Goal: Download file/media

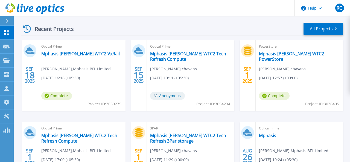
scroll to position [153, 0]
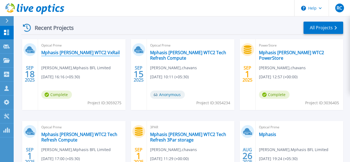
click at [65, 52] on link "Mphasis [PERSON_NAME] WTC2 VxRail" at bounding box center [80, 52] width 78 height 5
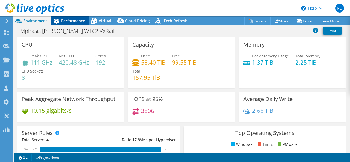
click at [78, 19] on span "Performance" at bounding box center [73, 20] width 24 height 5
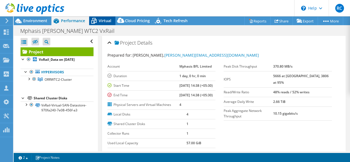
click at [103, 23] on span "Virtual" at bounding box center [105, 20] width 13 height 5
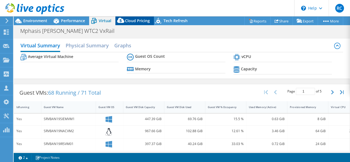
click at [138, 22] on span "Cloud Pricing" at bounding box center [137, 20] width 25 height 5
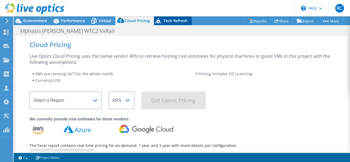
click at [178, 23] on span "Tech Refresh" at bounding box center [176, 20] width 24 height 5
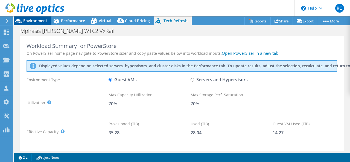
click at [31, 23] on span "Environment" at bounding box center [35, 20] width 24 height 5
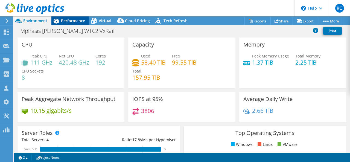
click at [78, 21] on span "Performance" at bounding box center [73, 20] width 24 height 5
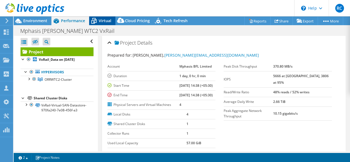
click at [102, 19] on span "Virtual" at bounding box center [105, 20] width 13 height 5
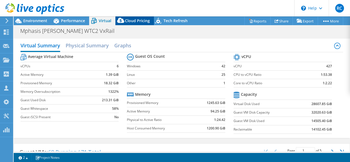
click at [137, 21] on span "Cloud Pricing" at bounding box center [137, 20] width 25 height 5
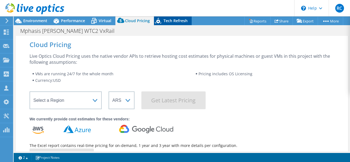
click at [174, 20] on span "Tech Refresh" at bounding box center [176, 20] width 24 height 5
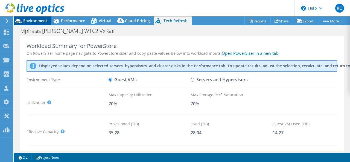
click at [38, 19] on span "Environment" at bounding box center [35, 20] width 24 height 5
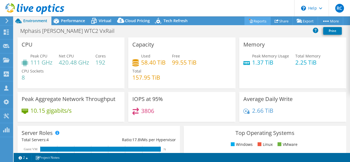
click at [253, 19] on link "Reports" at bounding box center [257, 21] width 26 height 8
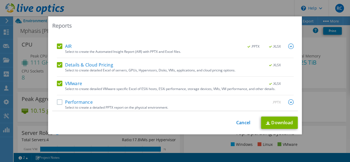
scroll to position [24, 0]
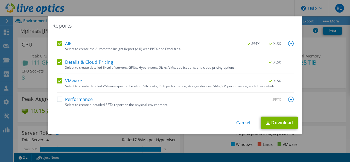
click at [63, 98] on label "Performance" at bounding box center [75, 99] width 36 height 5
click at [0, 0] on input "Performance" at bounding box center [0, 0] width 0 height 0
click at [279, 123] on link "Download" at bounding box center [279, 122] width 37 height 12
click at [241, 122] on link "Cancel" at bounding box center [243, 122] width 14 height 5
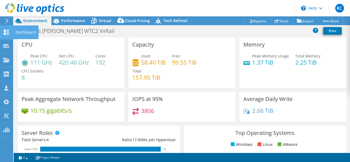
click at [4, 34] on use at bounding box center [6, 32] width 5 height 5
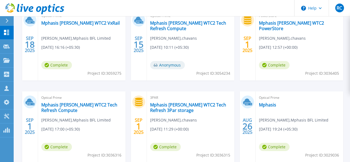
scroll to position [204, 0]
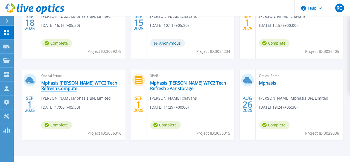
click at [53, 83] on link "Mphasis [PERSON_NAME] WTC2 Tech Refresh Compute" at bounding box center [81, 85] width 81 height 11
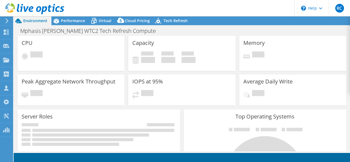
select select "Mumbai"
select select "USD"
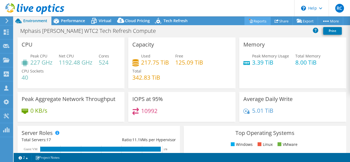
click at [258, 21] on link "Reports" at bounding box center [257, 21] width 26 height 8
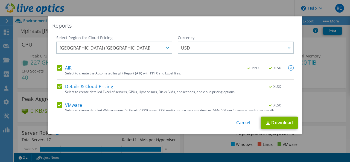
scroll to position [24, 0]
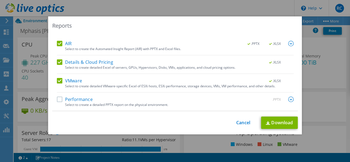
click at [60, 100] on label "Performance" at bounding box center [75, 99] width 36 height 5
click at [0, 0] on input "Performance" at bounding box center [0, 0] width 0 height 0
click at [289, 124] on link "Download" at bounding box center [279, 122] width 37 height 12
click at [240, 123] on link "Cancel" at bounding box center [243, 122] width 14 height 5
